Goal: Task Accomplishment & Management: Use online tool/utility

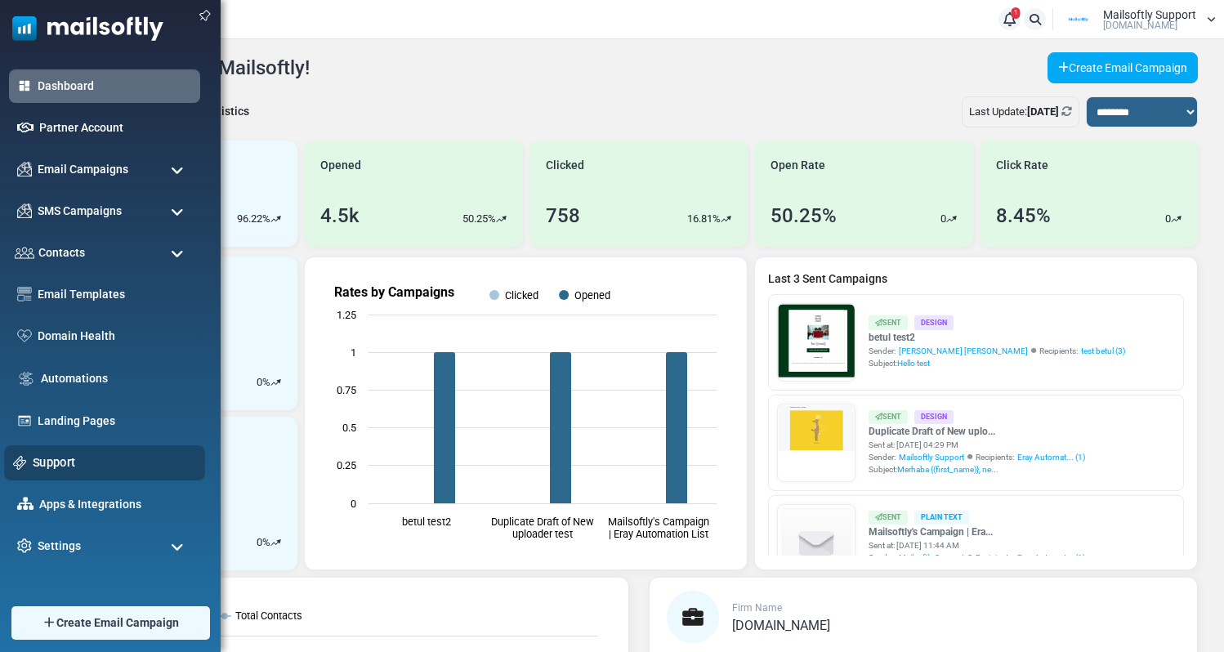
click at [60, 460] on link "Support" at bounding box center [114, 463] width 163 height 18
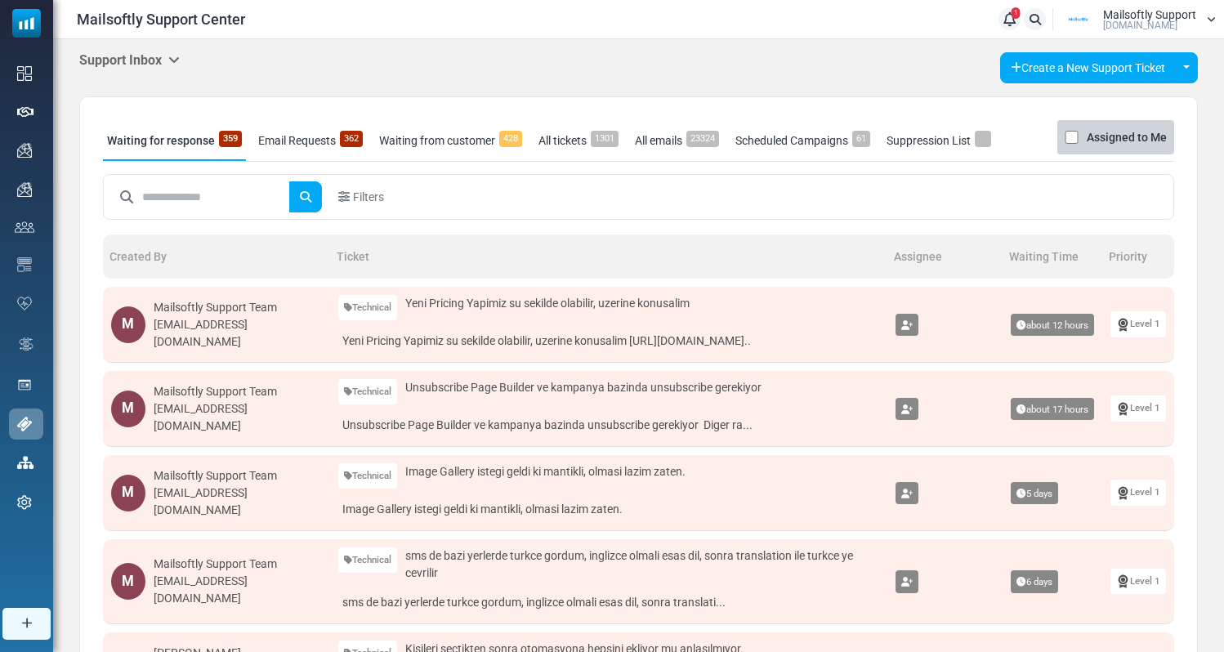
click at [166, 64] on h5 "Support Inbox" at bounding box center [129, 60] width 101 height 16
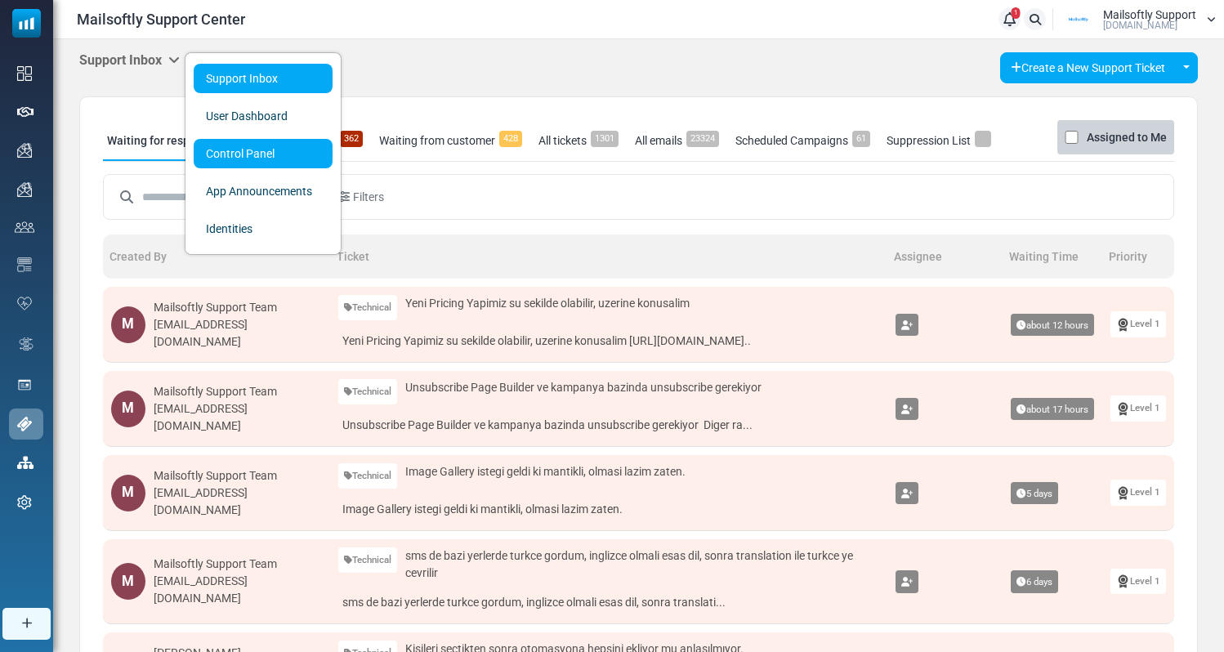
click at [271, 146] on link "Control Panel" at bounding box center [263, 153] width 139 height 29
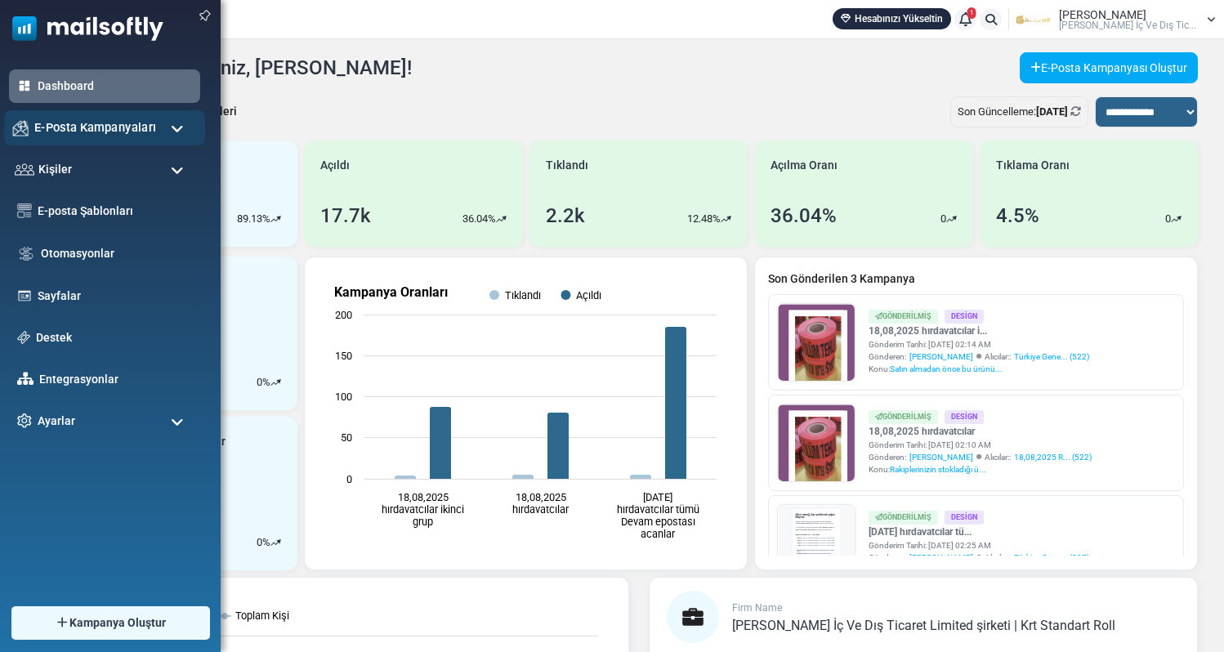
click at [163, 129] on div "E-Posta Kampanyaları" at bounding box center [104, 127] width 201 height 35
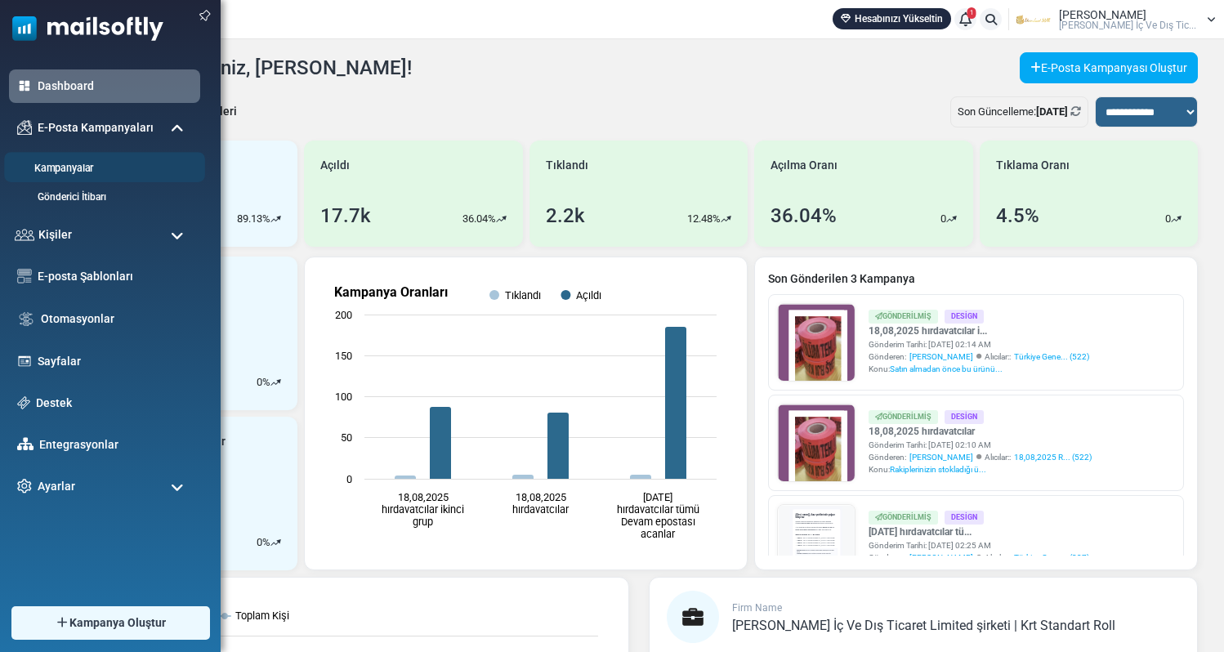
click at [83, 167] on link "Kampanyalar" at bounding box center [102, 169] width 196 height 16
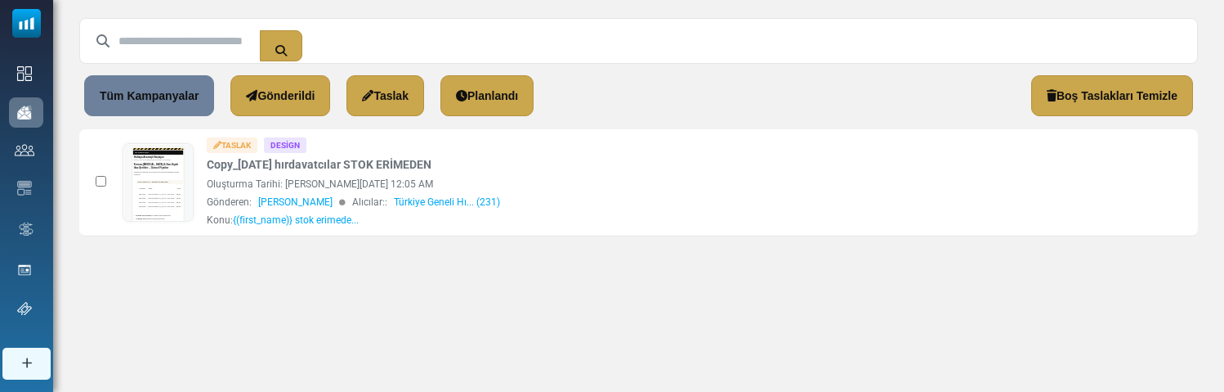
scroll to position [114, 0]
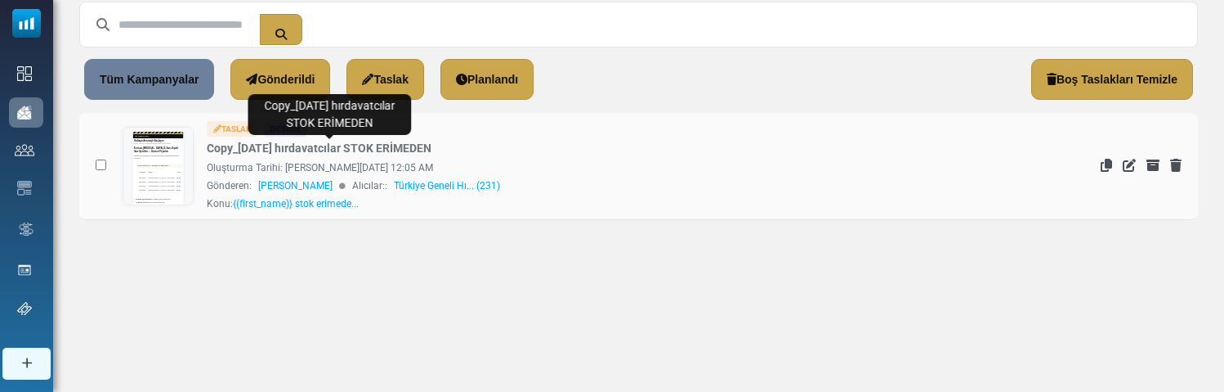
click at [259, 152] on link "Copy_[DATE] hırdavatcılar STOK ERİMEDEN" at bounding box center [319, 148] width 225 height 17
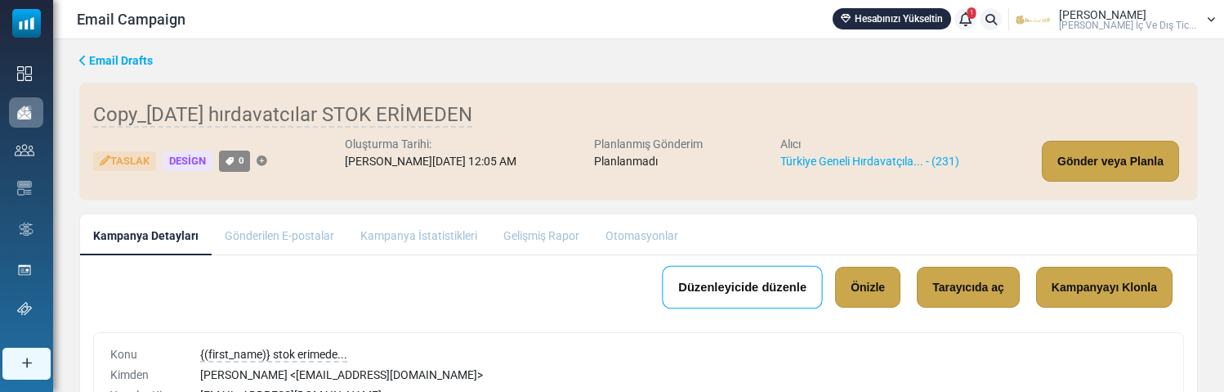
click at [772, 289] on link "Düzenleyicide düzenle" at bounding box center [742, 287] width 161 height 43
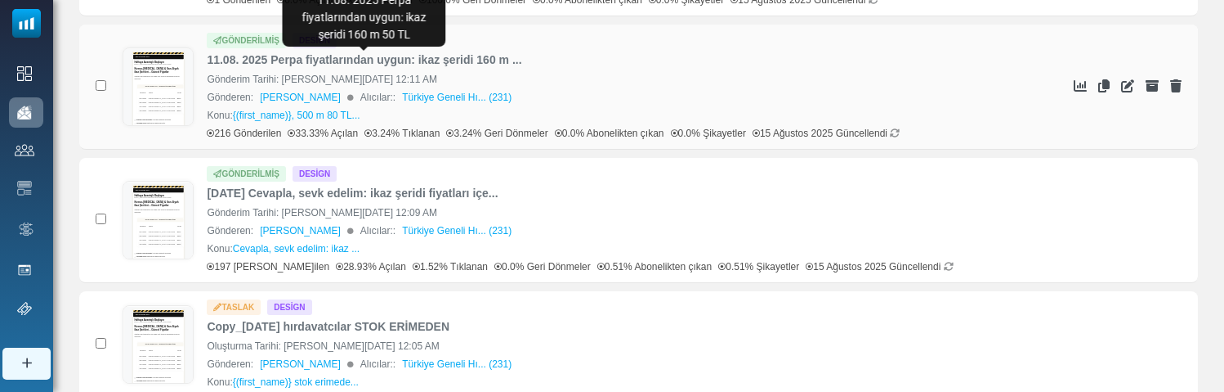
scroll to position [1166, 0]
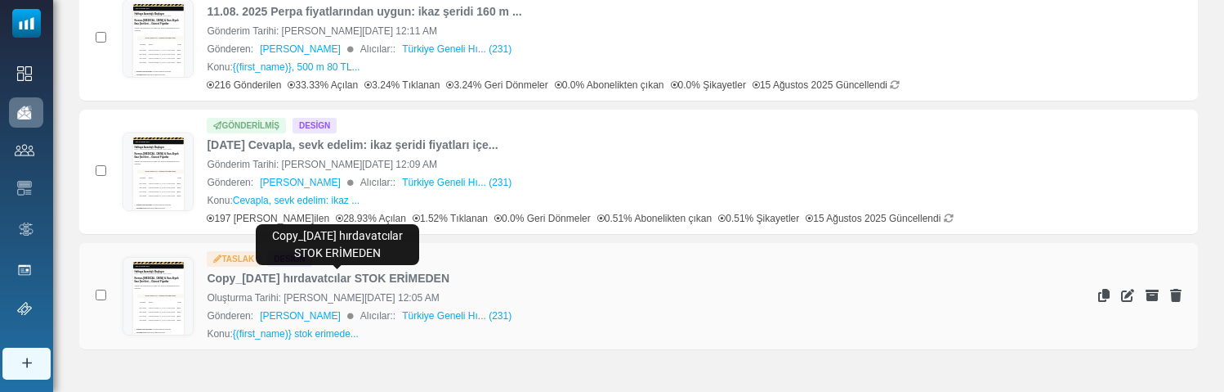
click at [352, 280] on link "Copy_[DATE] hırdavatcılar STOK ERİMEDEN" at bounding box center [328, 278] width 243 height 17
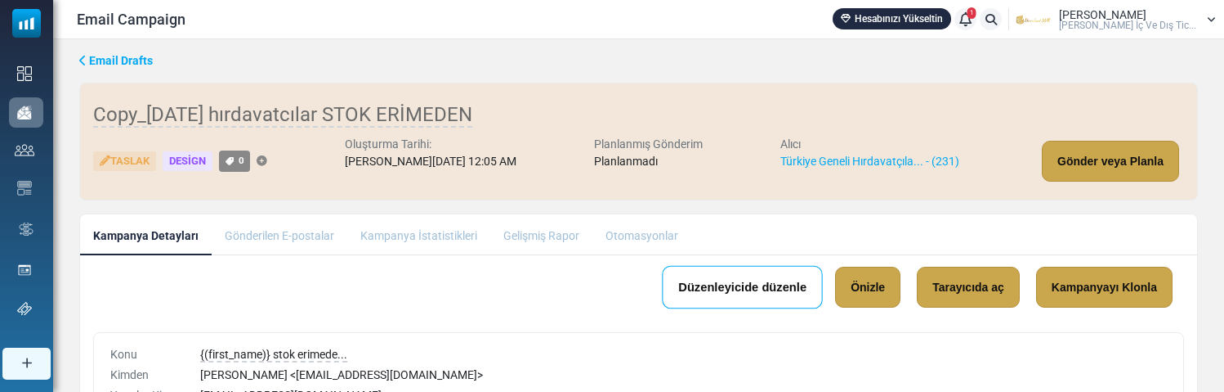
click at [723, 286] on link "Düzenleyicide düzenle" at bounding box center [742, 287] width 161 height 43
